Goal: Register for event/course

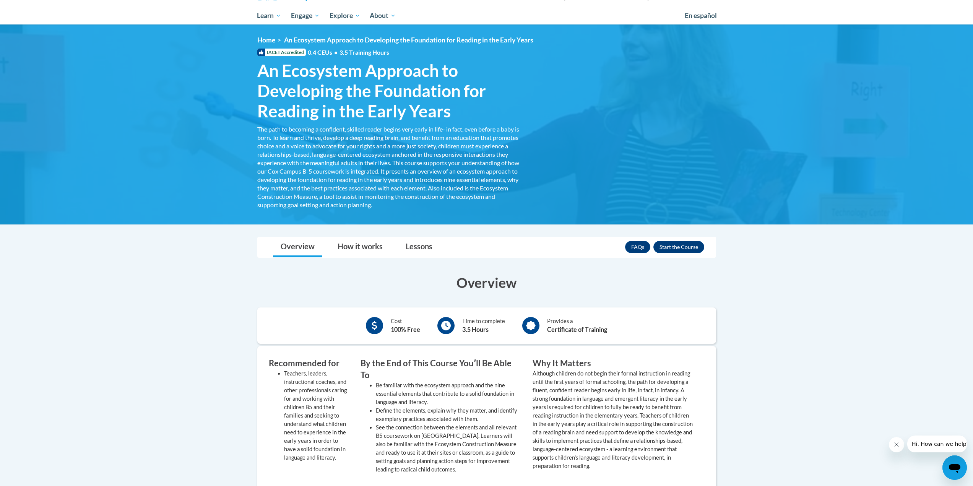
scroll to position [76, 0]
click at [669, 244] on button "Enroll" at bounding box center [679, 247] width 51 height 12
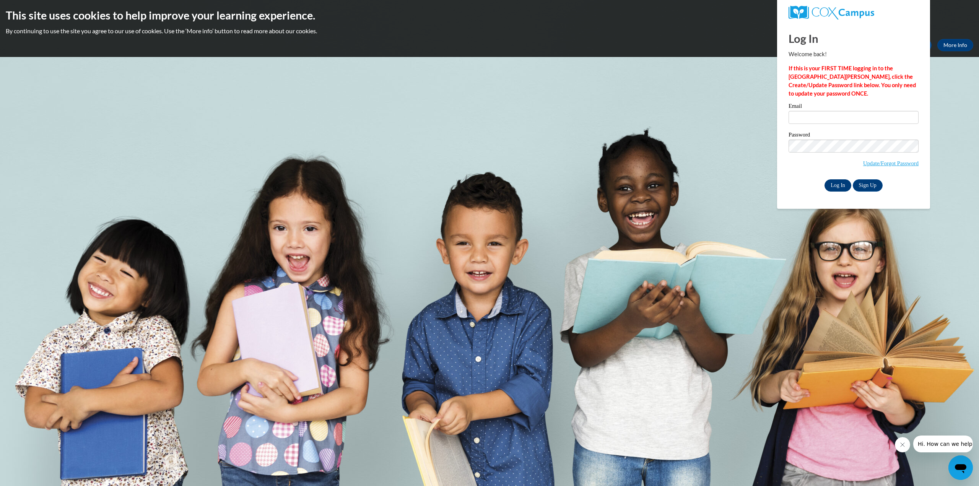
type input "lefindlen@mail.lipscomb.edu"
click at [835, 183] on input "Log In" at bounding box center [838, 185] width 27 height 12
click at [835, 181] on input "Log In" at bounding box center [838, 185] width 27 height 12
